Goal: Navigation & Orientation: Understand site structure

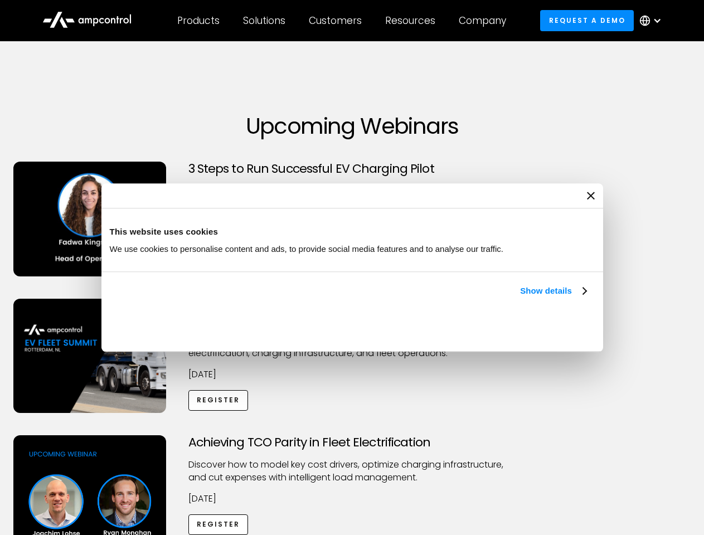
click at [520, 297] on link "Show details" at bounding box center [553, 290] width 66 height 13
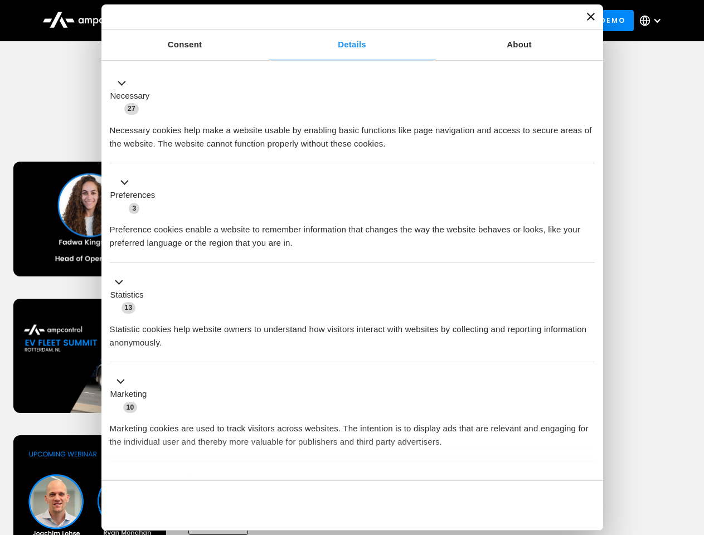
click at [587, 461] on ul "Necessary 27 Necessary cookies help make a website usable by enabling basic fun…" at bounding box center [351, 293] width 495 height 459
click at [691, 449] on div "Achieving TCO Parity in Fleet Electrification Discover how to model key cost dr…" at bounding box center [352, 522] width 700 height 175
click at [343, 21] on div "Customers" at bounding box center [335, 20] width 53 height 12
click at [198, 21] on div "Products" at bounding box center [198, 20] width 42 height 12
click at [265, 21] on div "Solutions" at bounding box center [264, 20] width 42 height 12
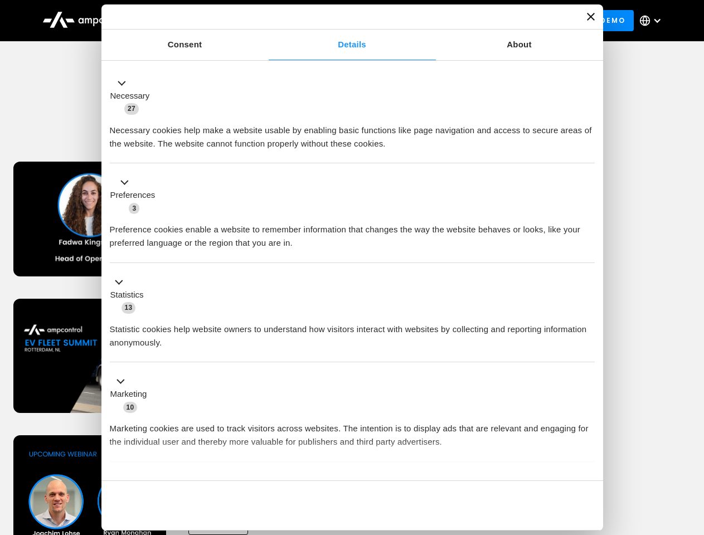
click at [337, 21] on div "Customers" at bounding box center [335, 20] width 53 height 12
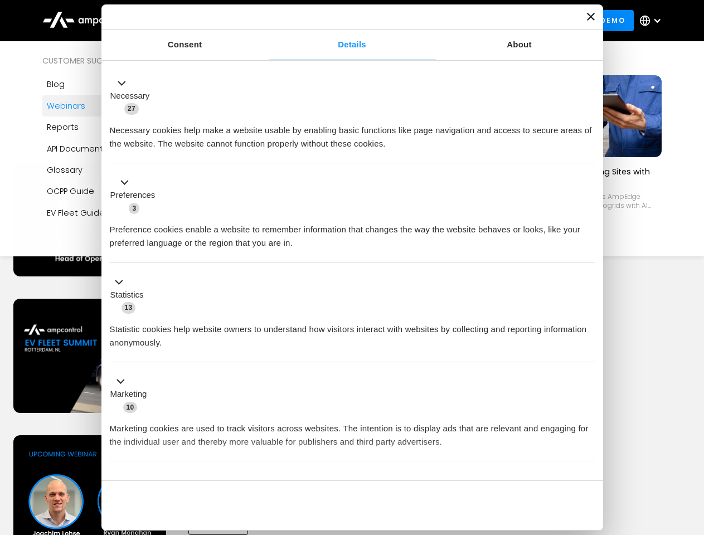
click at [412, 21] on div "Resources" at bounding box center [410, 20] width 50 height 12
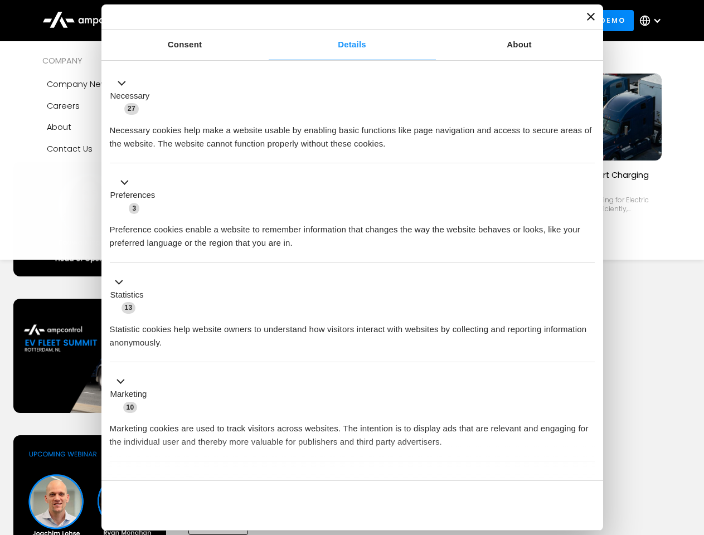
click at [486, 21] on div "Company" at bounding box center [481, 20] width 47 height 12
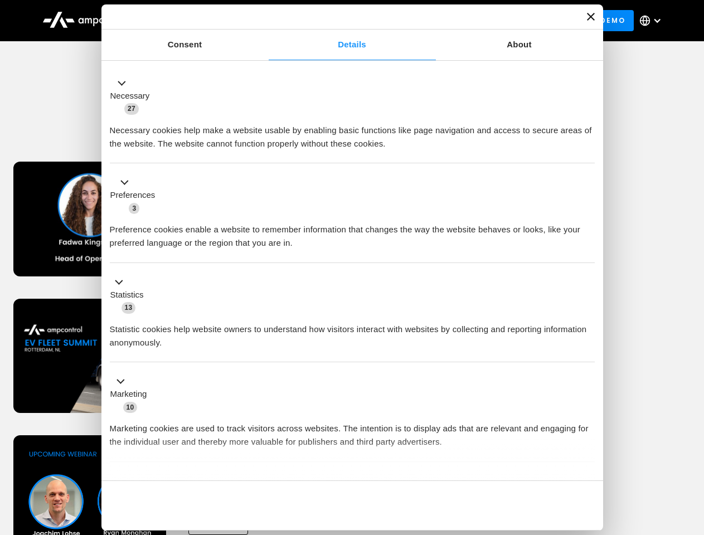
click at [653, 21] on div at bounding box center [656, 20] width 9 height 9
